Goal: Transaction & Acquisition: Purchase product/service

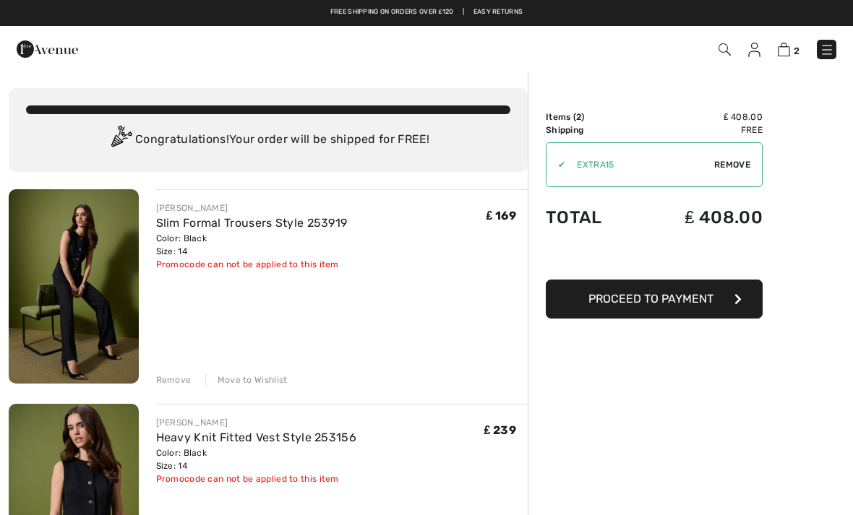
click at [709, 300] on span "Proceed to Payment" at bounding box center [650, 299] width 125 height 14
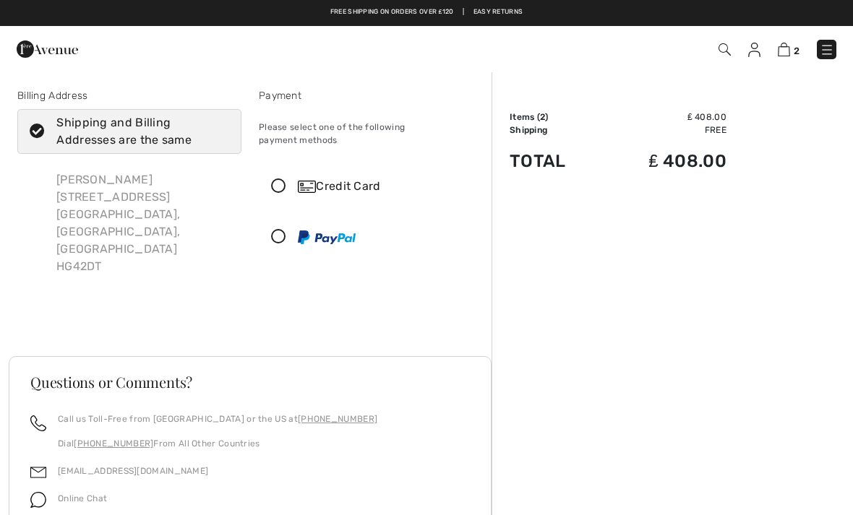
click at [280, 179] on icon at bounding box center [279, 186] width 38 height 15
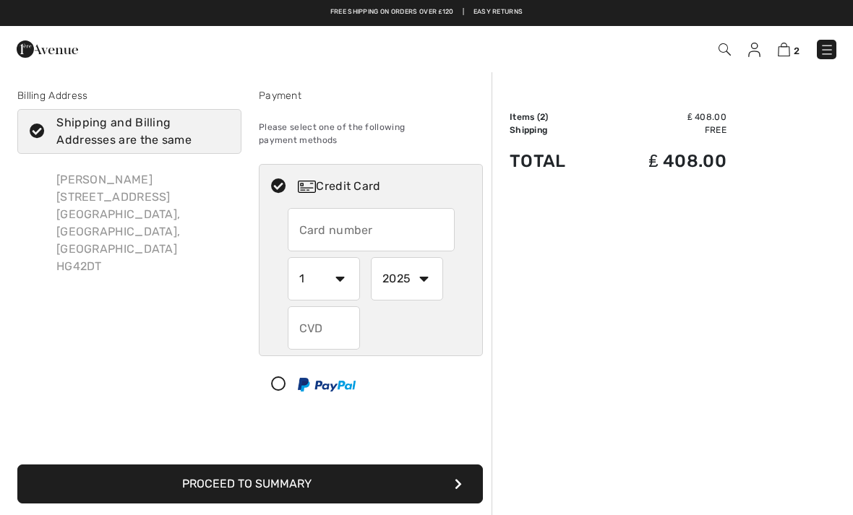
click at [393, 212] on input "text" at bounding box center [371, 229] width 167 height 43
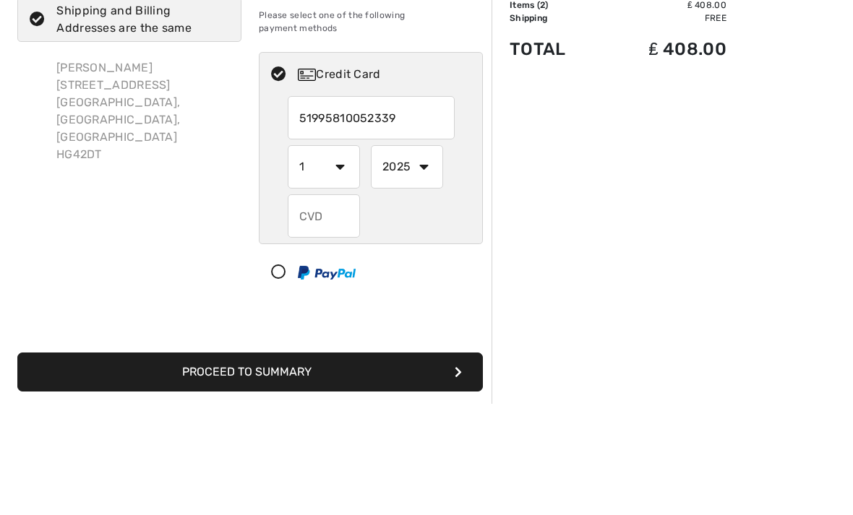
type input "5199581005233951"
select select "2030"
click at [338, 257] on select "1 2 3 4 5 6 7 8 9 10 11 12" at bounding box center [324, 278] width 72 height 43
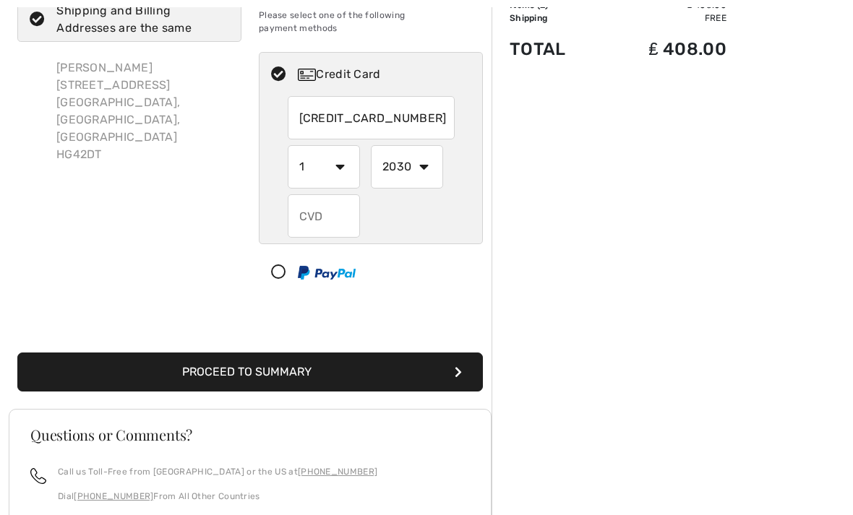
click at [325, 209] on input "text" at bounding box center [324, 215] width 72 height 43
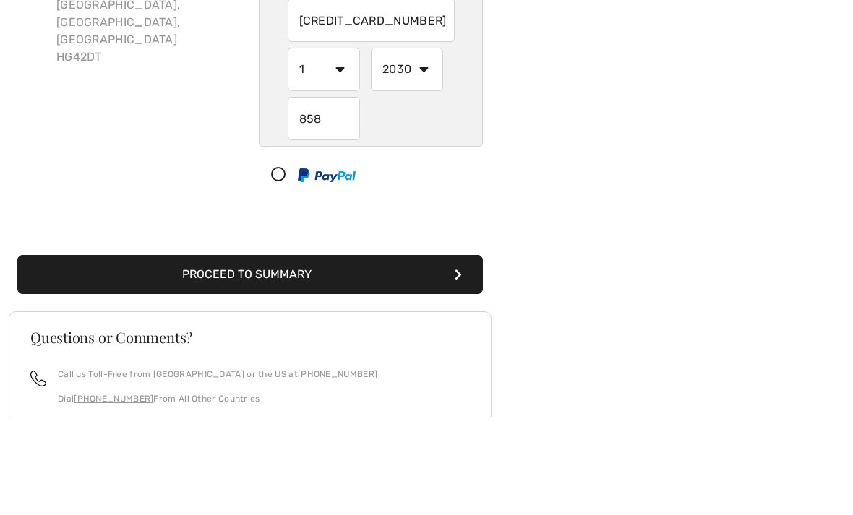
scroll to position [210, 0]
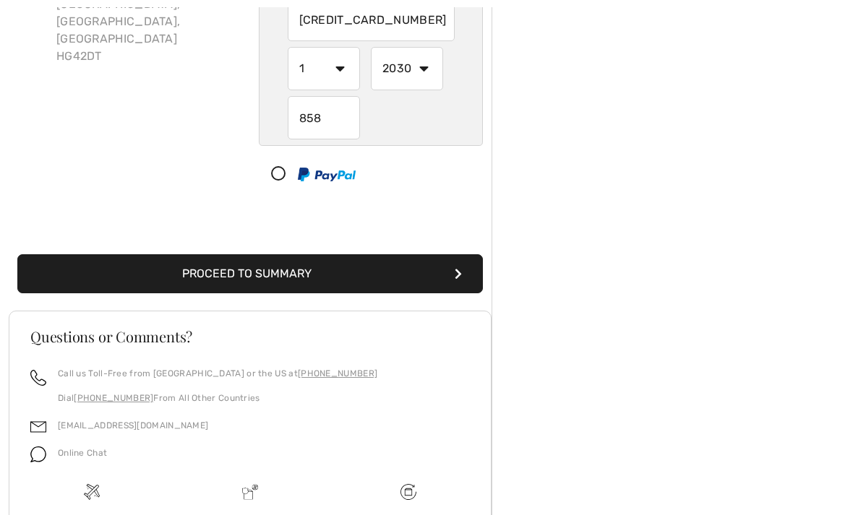
type input "858"
click at [411, 262] on button "Proceed to Summary" at bounding box center [250, 273] width 466 height 39
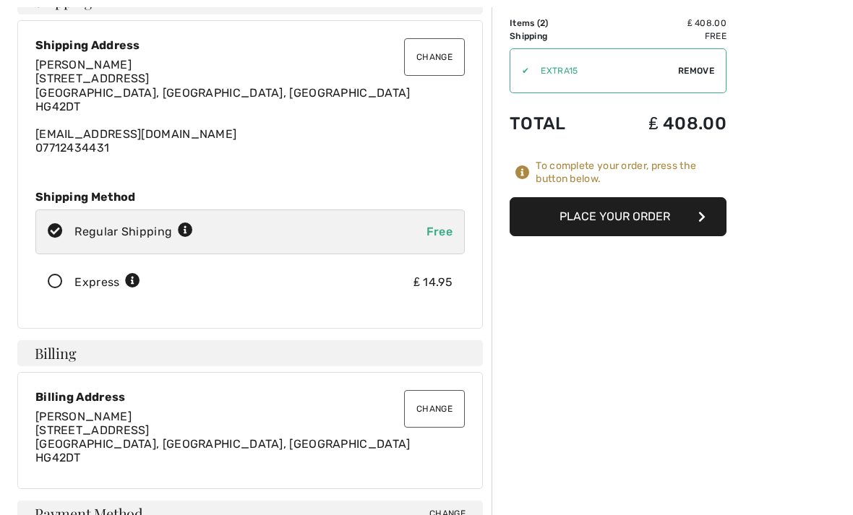
scroll to position [95, 0]
click at [664, 217] on button "Place Your Order" at bounding box center [618, 216] width 217 height 39
